Goal: Find specific page/section: Find specific page/section

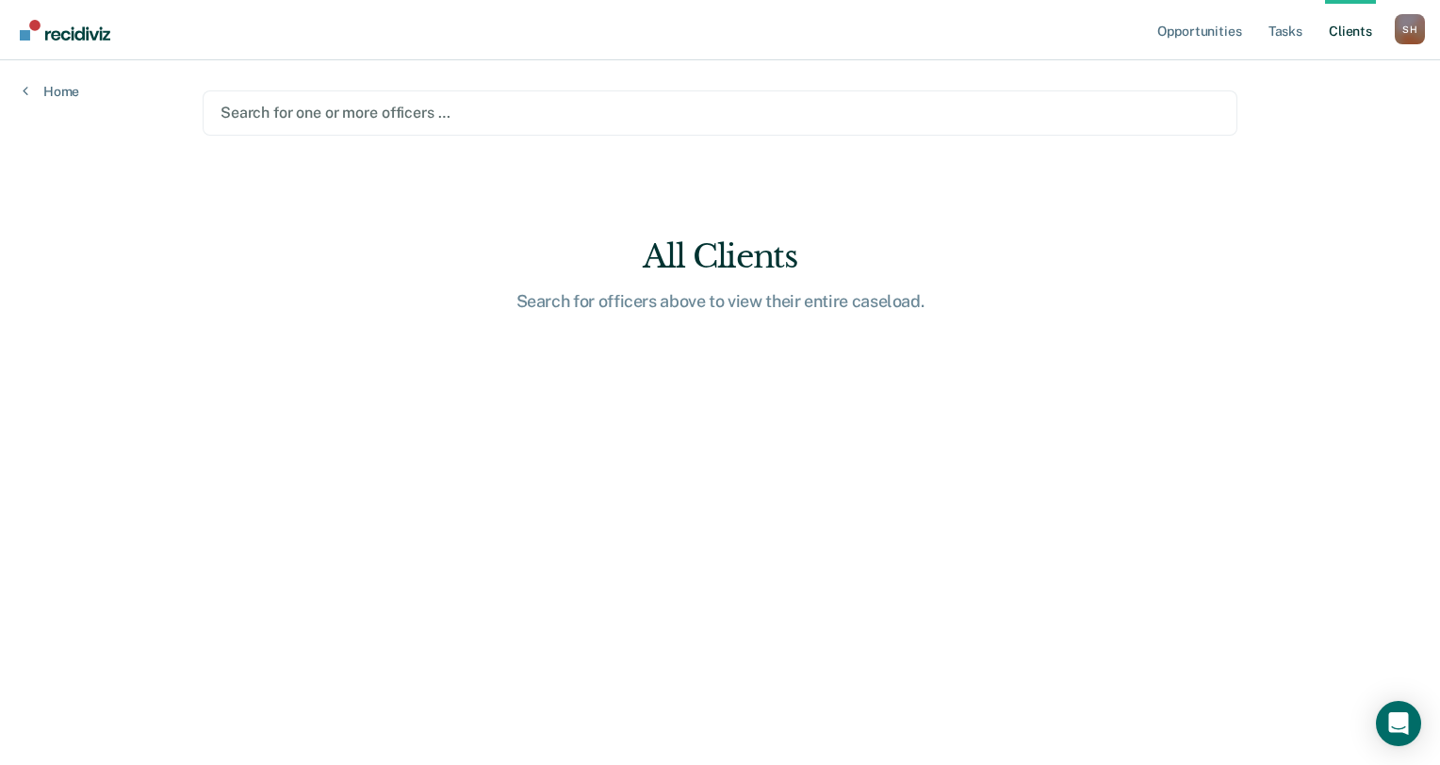
click at [306, 109] on div at bounding box center [719, 113] width 999 height 22
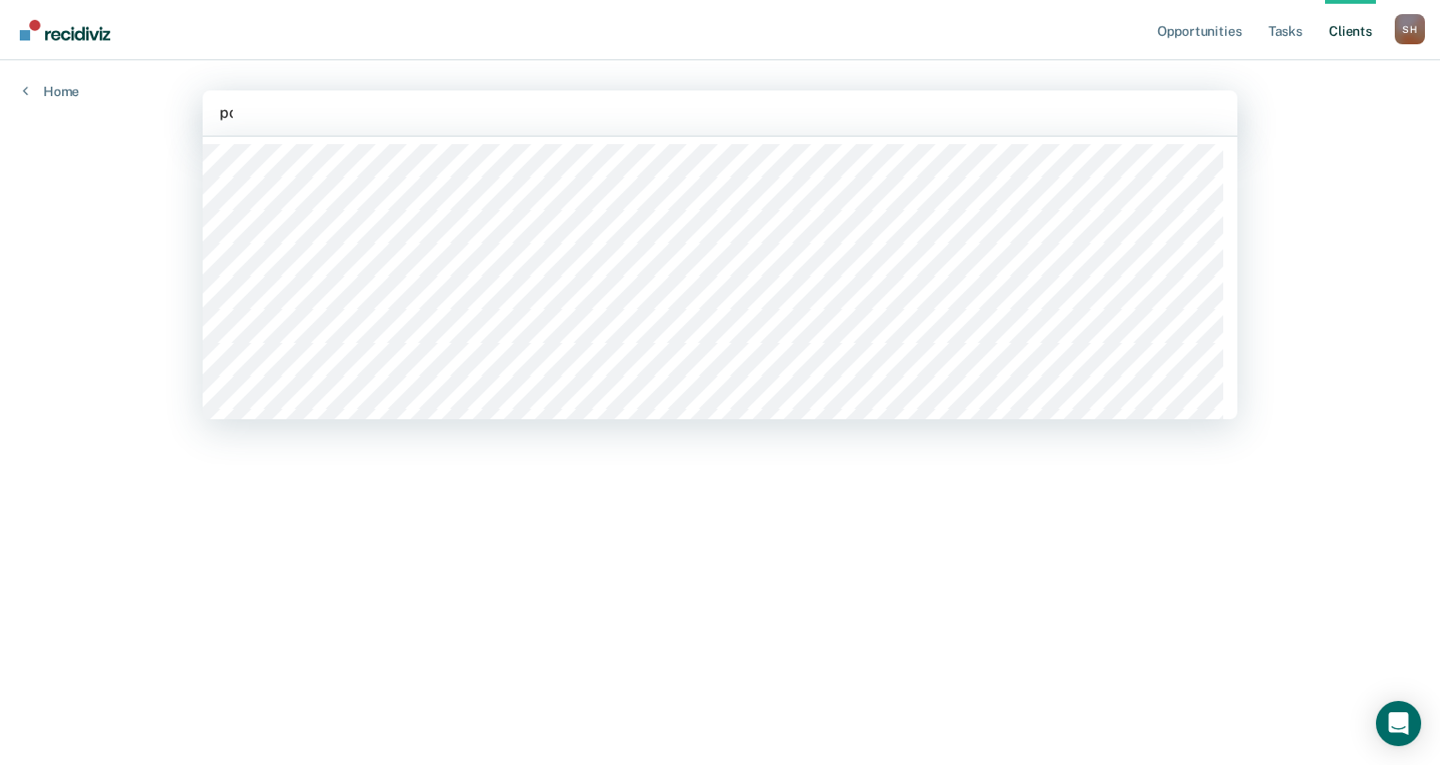
type input "pol"
type input "anto"
type input "[PERSON_NAME]"
